Goal: Information Seeking & Learning: Learn about a topic

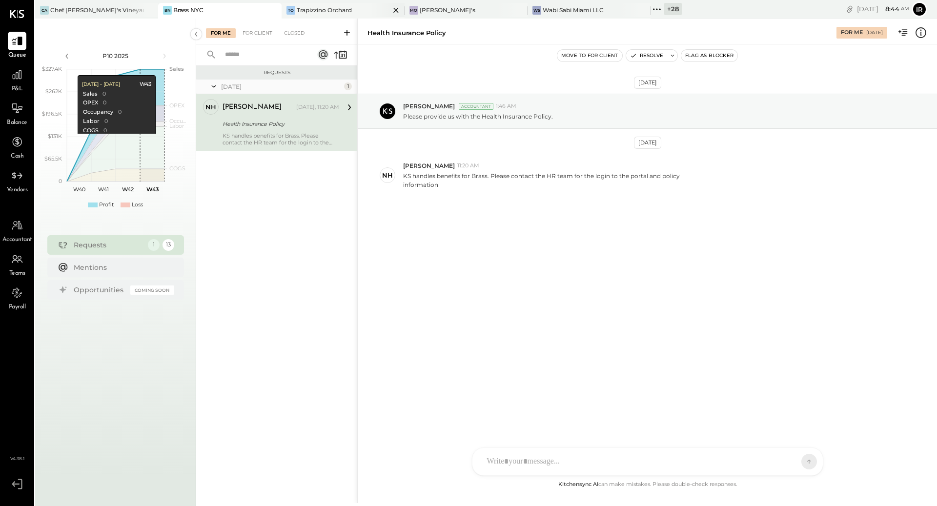
click at [307, 9] on div "Trapizzino Orchard" at bounding box center [324, 10] width 55 height 8
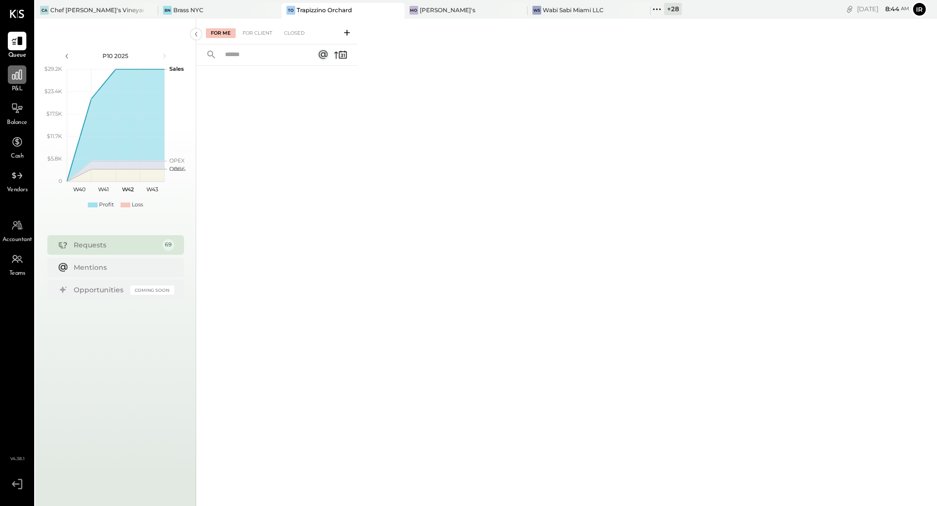
click at [19, 81] on icon at bounding box center [17, 74] width 13 height 13
